Goal: Find specific page/section: Find specific page/section

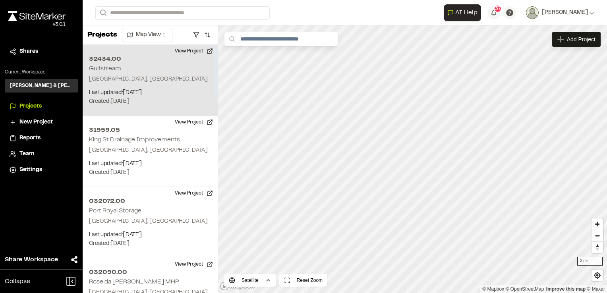
click at [96, 64] on div "32434.00 Gulfstream Beaufort, [GEOGRAPHIC_DATA] Last updated: [DATE] Budget: $ …" at bounding box center [150, 80] width 135 height 71
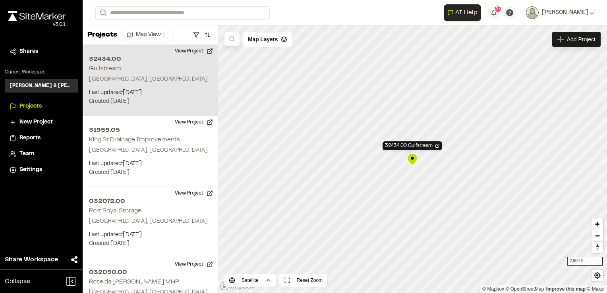
click at [96, 64] on div "32434.00 Gulfstream Beaufort, [GEOGRAPHIC_DATA] Last updated: [DATE] Budget: $ …" at bounding box center [150, 80] width 135 height 71
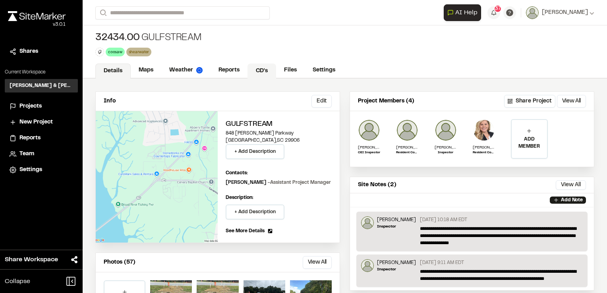
click at [256, 72] on link "CD's" at bounding box center [261, 71] width 29 height 15
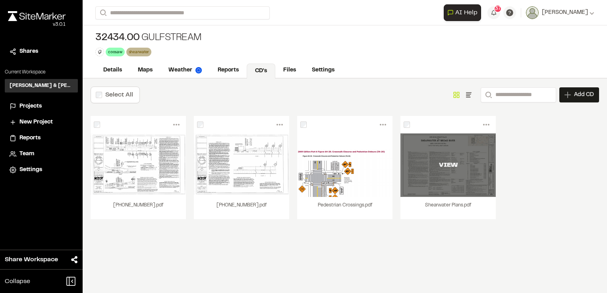
click at [419, 145] on div "VIEW" at bounding box center [447, 165] width 95 height 64
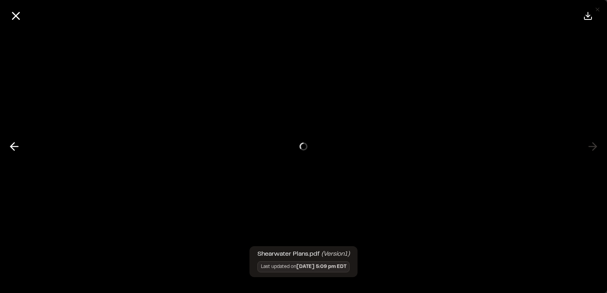
click at [419, 145] on div at bounding box center [303, 146] width 638 height 293
click at [16, 12] on icon at bounding box center [15, 15] width 13 height 13
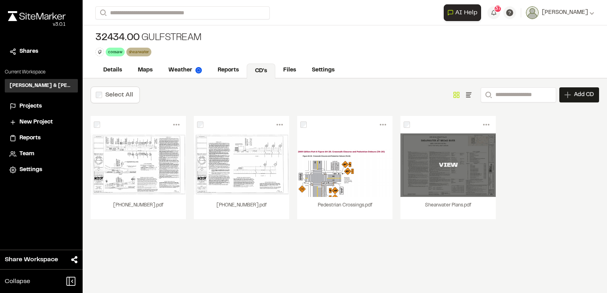
click at [445, 166] on div "VIEW" at bounding box center [447, 165] width 95 height 10
